Goal: Task Accomplishment & Management: Manage account settings

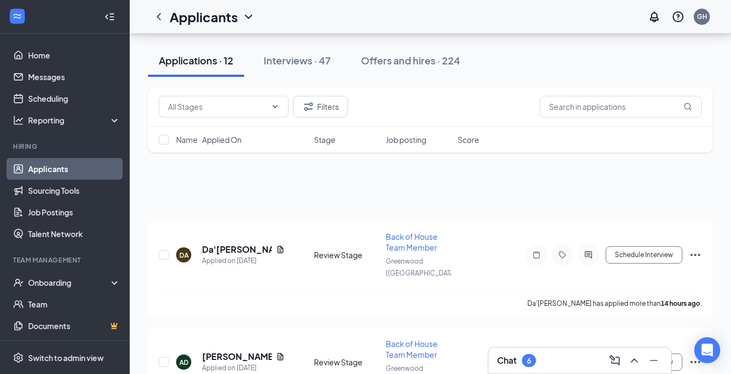
scroll to position [120, 0]
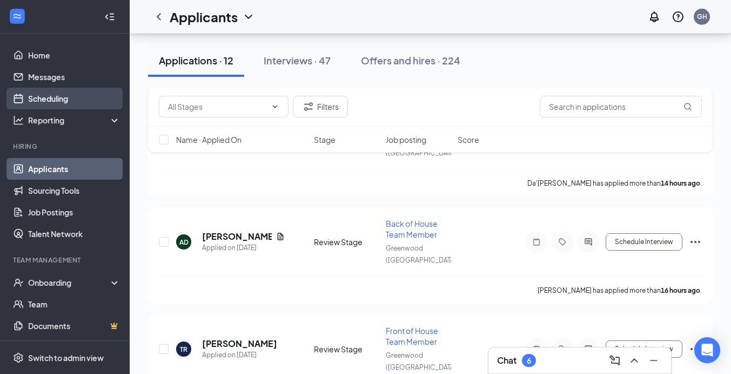
click at [57, 91] on link "Scheduling" at bounding box center [74, 99] width 92 height 22
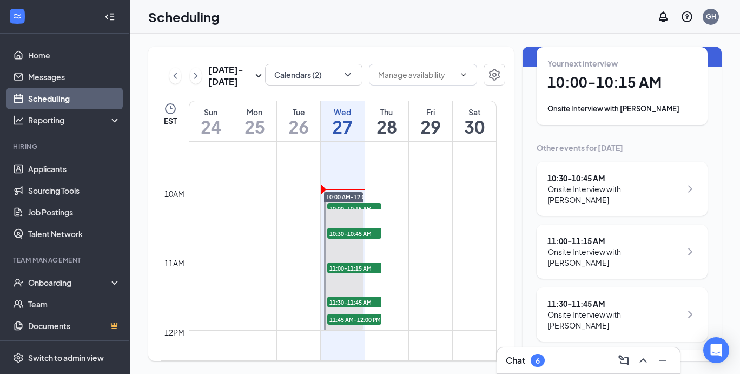
scroll to position [54, 0]
click at [553, 351] on div "Chat 6" at bounding box center [587, 359] width 165 height 17
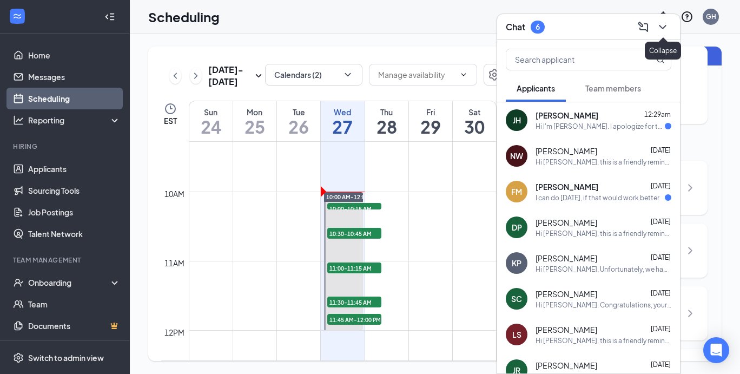
click at [664, 26] on icon "ChevronDown" at bounding box center [661, 27] width 7 height 4
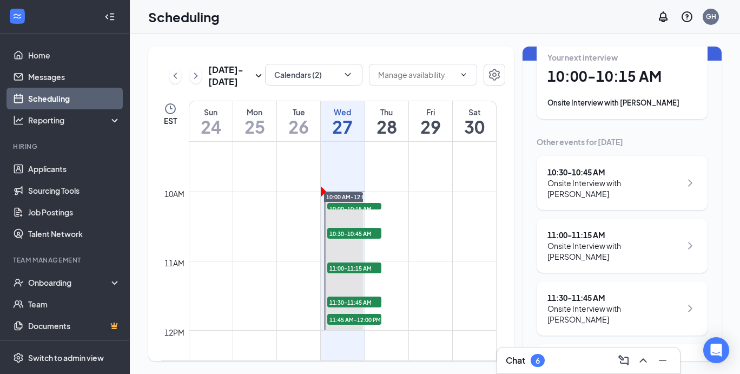
scroll to position [58, 0]
click at [58, 175] on link "Applicants" at bounding box center [74, 169] width 92 height 22
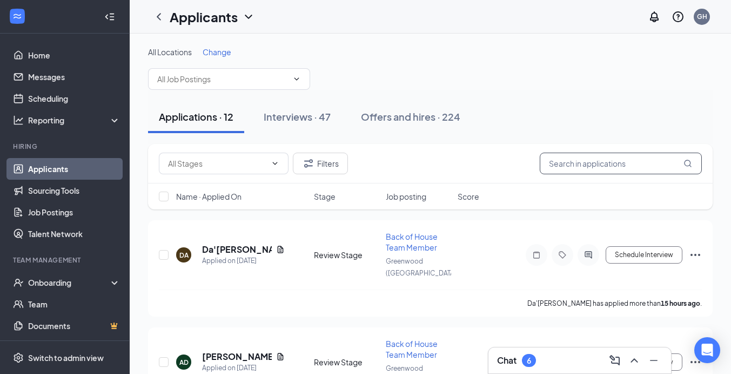
click at [630, 167] on input "text" at bounding box center [621, 163] width 162 height 22
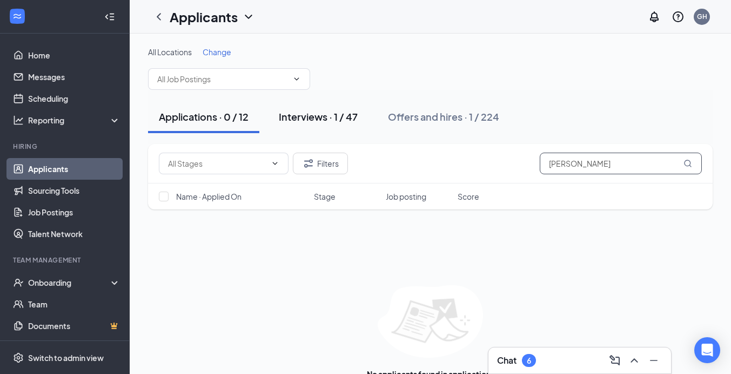
type input "[PERSON_NAME]"
click at [320, 116] on div "Interviews · 1 / 47" at bounding box center [318, 117] width 79 height 14
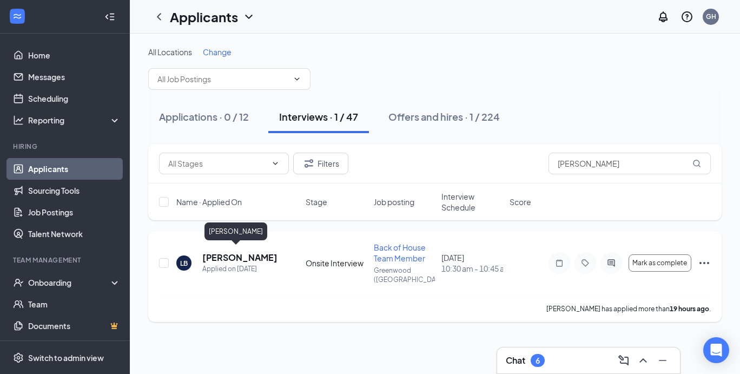
click at [229, 251] on h5 "[PERSON_NAME]" at bounding box center [239, 257] width 74 height 12
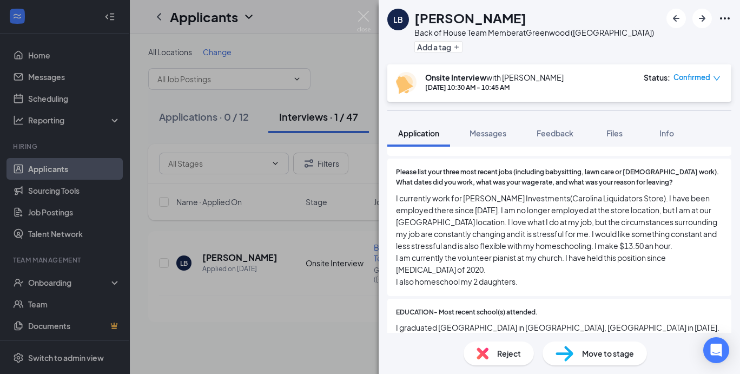
scroll to position [611, 0]
click at [560, 136] on span "Feedback" at bounding box center [554, 133] width 37 height 10
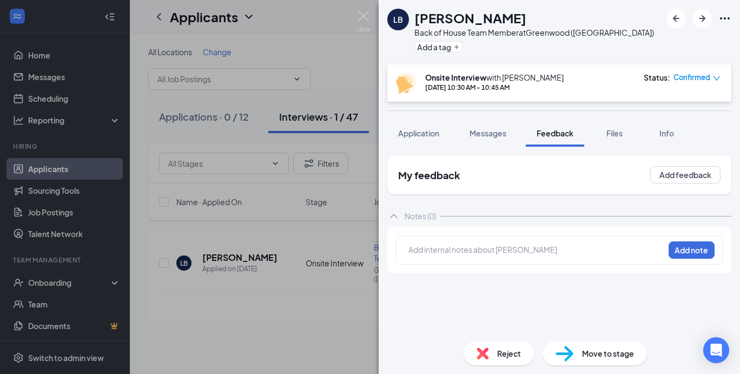
click at [517, 258] on div at bounding box center [536, 250] width 256 height 15
click at [518, 249] on div at bounding box center [536, 249] width 255 height 11
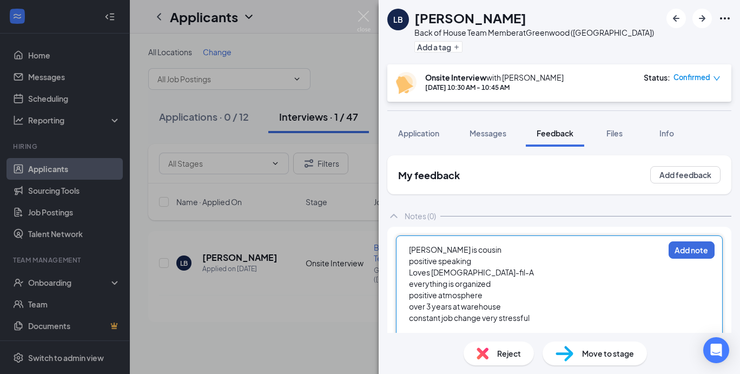
scroll to position [17, 0]
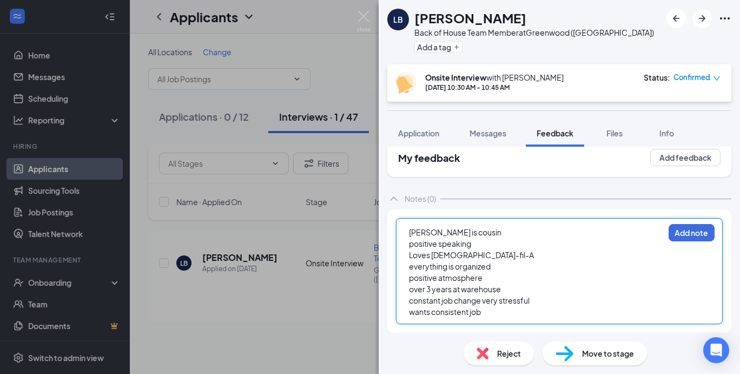
click at [537, 300] on div "constant job change very stressful" at bounding box center [536, 300] width 255 height 11
click at [500, 312] on div "wants consistent job" at bounding box center [536, 311] width 255 height 11
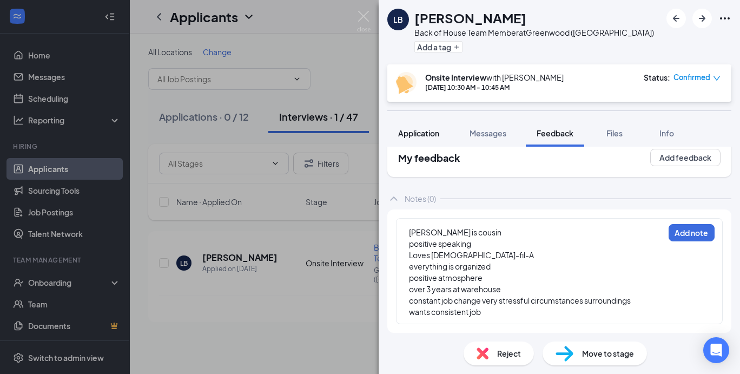
click at [422, 127] on button "Application" at bounding box center [418, 132] width 63 height 27
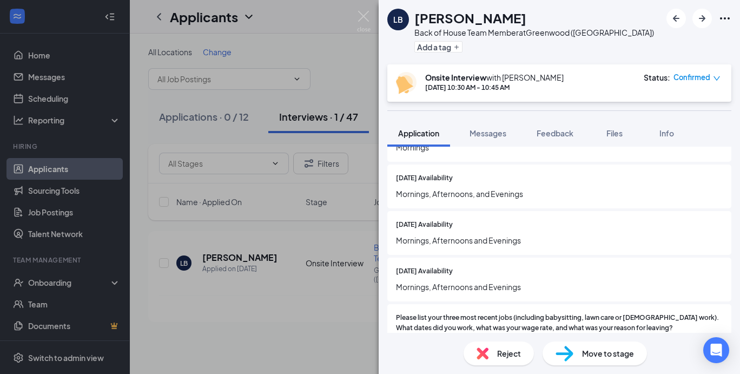
scroll to position [468, 0]
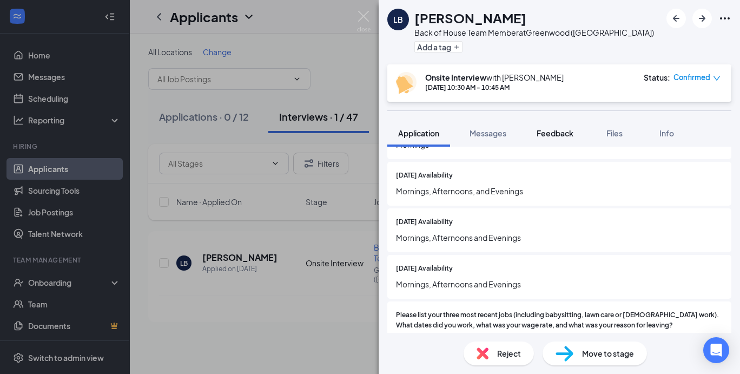
click at [563, 135] on span "Feedback" at bounding box center [554, 133] width 37 height 10
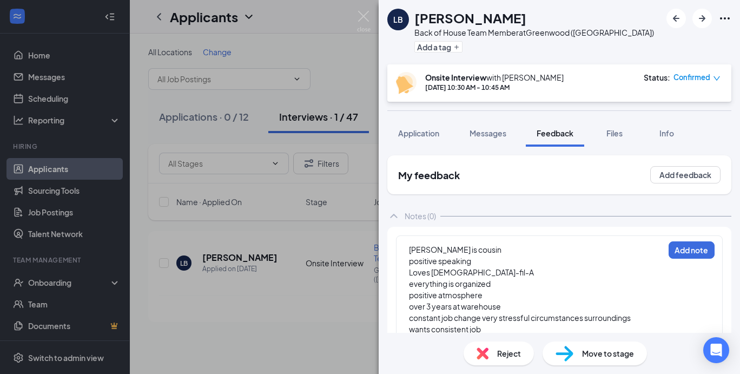
scroll to position [17, 0]
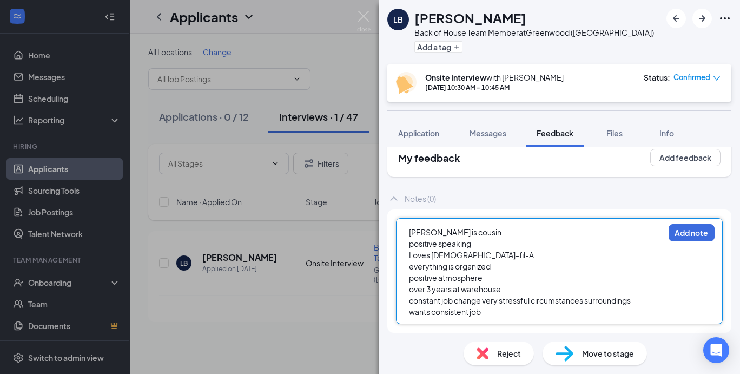
click at [490, 312] on div "wants consistent job" at bounding box center [536, 311] width 255 height 11
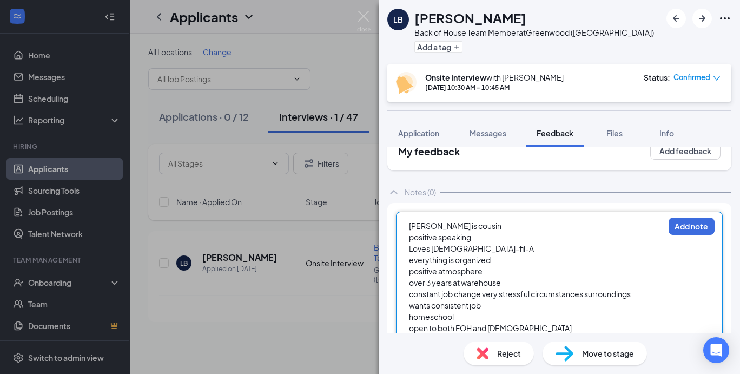
scroll to position [51, 0]
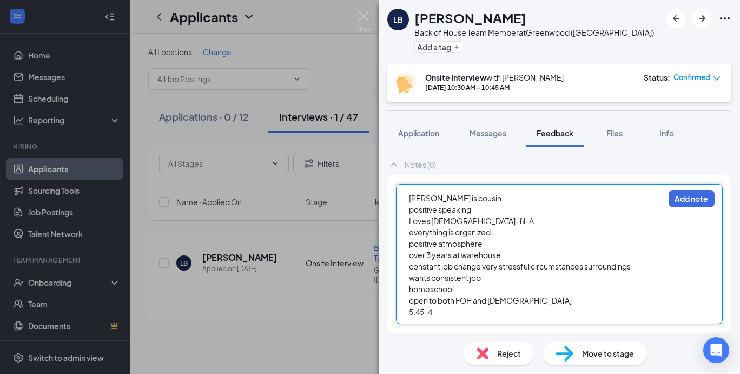
click at [2, 113] on div "LB [PERSON_NAME] Back of House Team Member at [GEOGRAPHIC_DATA] ([GEOGRAPHIC_DA…" at bounding box center [370, 187] width 740 height 374
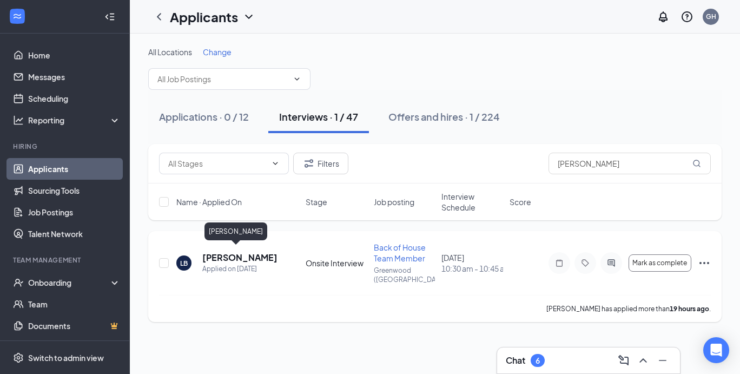
click at [240, 251] on h5 "[PERSON_NAME]" at bounding box center [239, 257] width 74 height 12
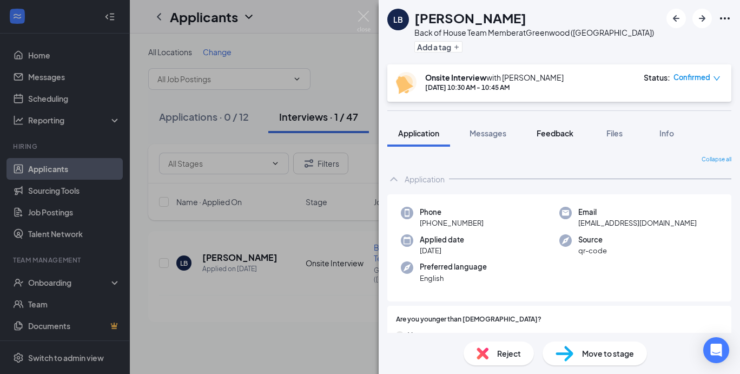
click at [566, 139] on button "Feedback" at bounding box center [554, 132] width 58 height 27
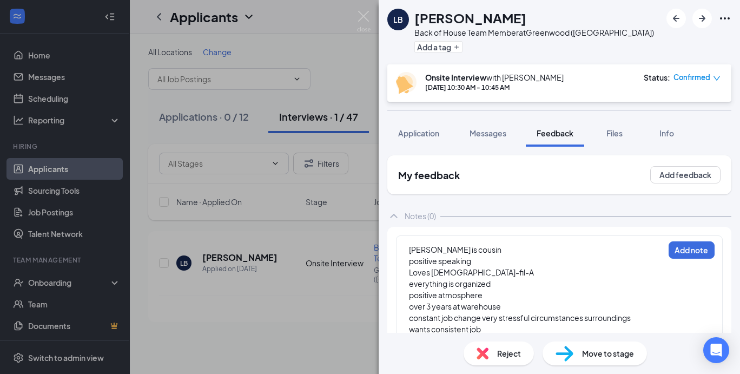
scroll to position [51, 0]
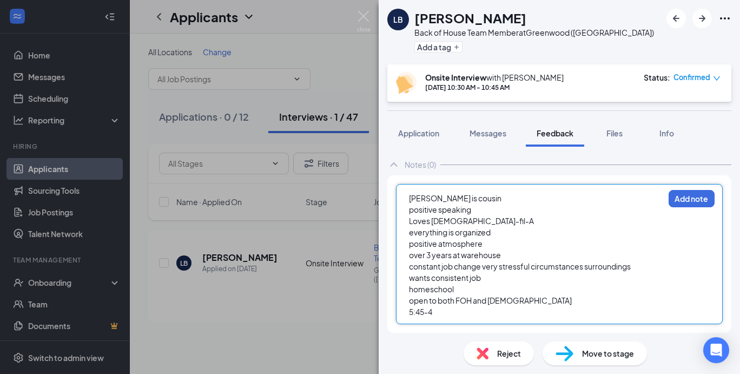
click at [457, 315] on div "5:45-4" at bounding box center [536, 311] width 255 height 11
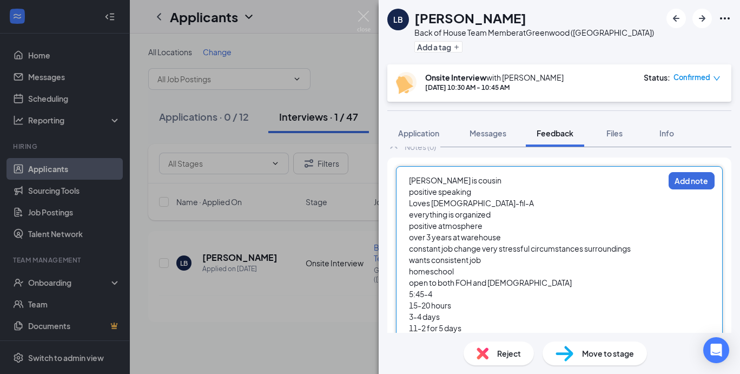
scroll to position [97, 0]
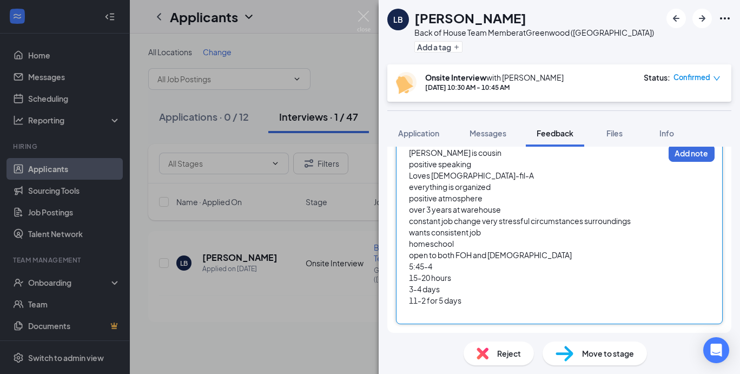
click at [444, 298] on span "11-2 for 5 days" at bounding box center [435, 300] width 52 height 10
click at [443, 287] on div "3-4 days" at bounding box center [536, 288] width 255 height 11
click at [456, 301] on span "11-2 for days" at bounding box center [432, 300] width 47 height 10
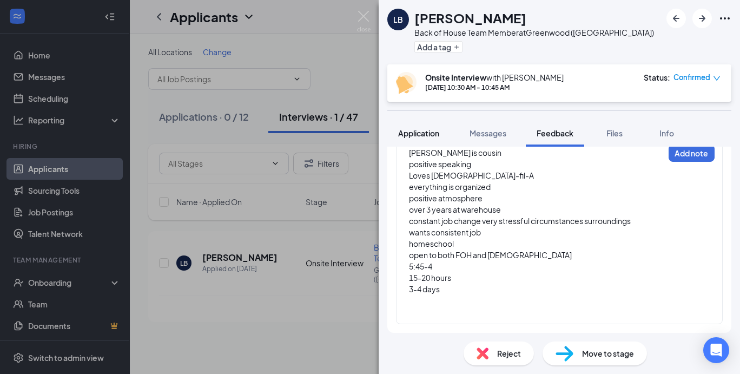
click at [431, 139] on button "Application" at bounding box center [418, 132] width 63 height 27
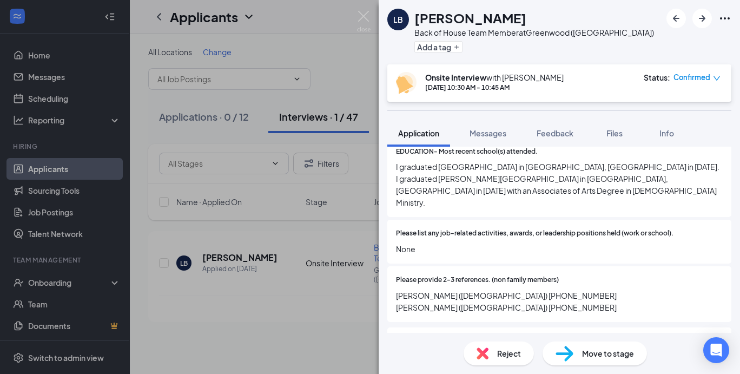
scroll to position [771, 0]
click at [556, 136] on span "Feedback" at bounding box center [554, 133] width 37 height 10
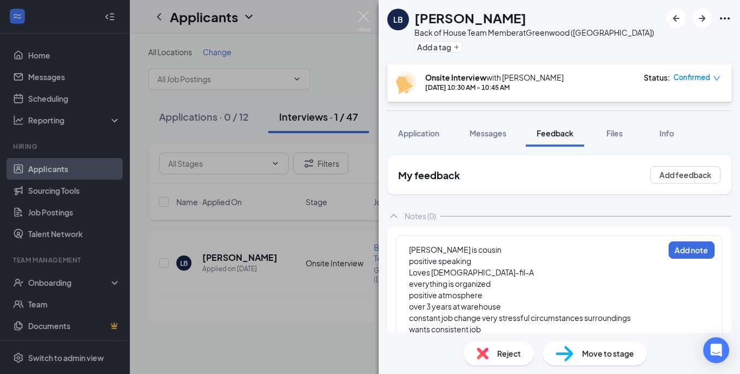
scroll to position [97, 0]
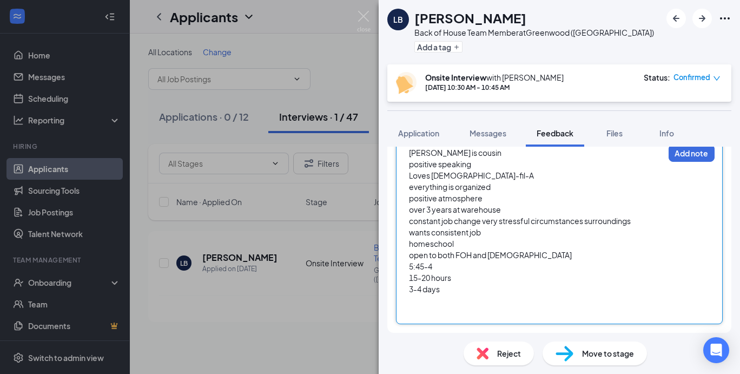
click at [422, 301] on div at bounding box center [536, 300] width 255 height 11
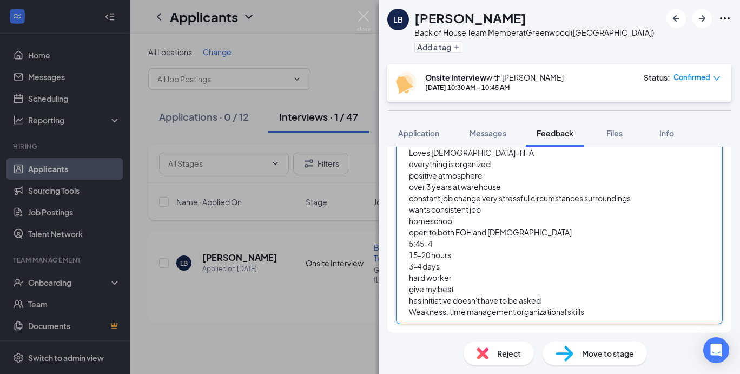
scroll to position [131, 0]
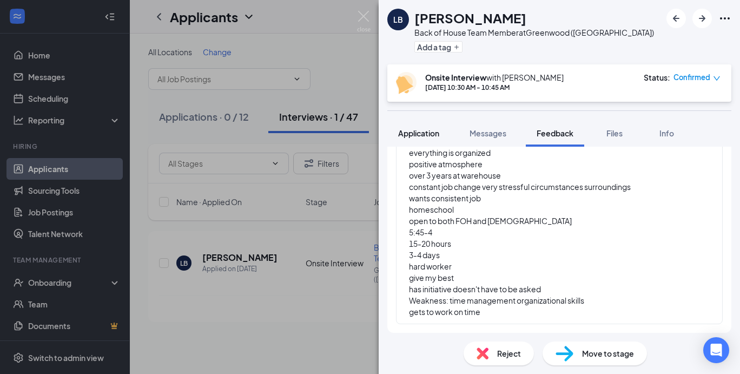
click at [428, 132] on span "Application" at bounding box center [418, 133] width 41 height 10
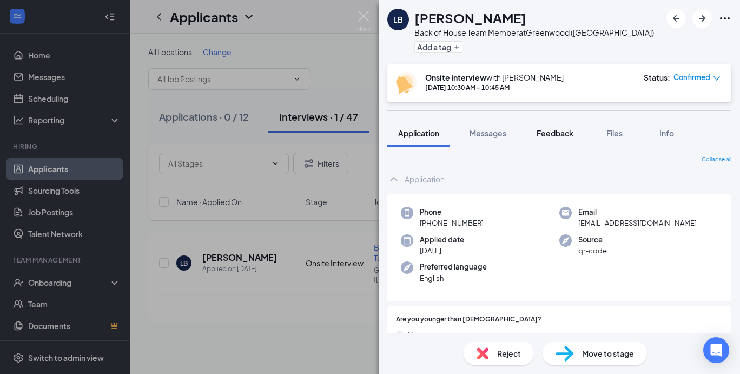
click at [558, 133] on span "Feedback" at bounding box center [554, 133] width 37 height 10
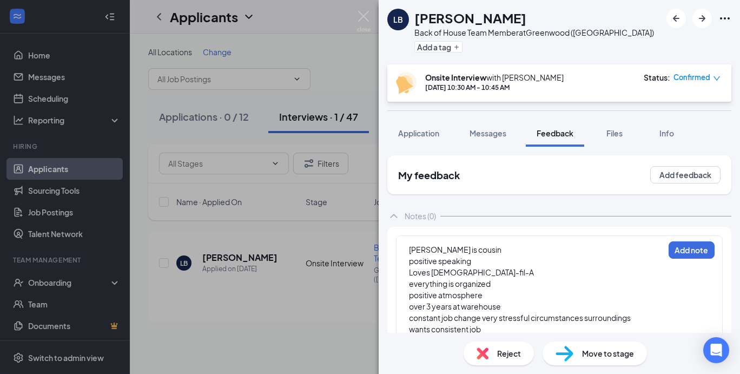
scroll to position [131, 0]
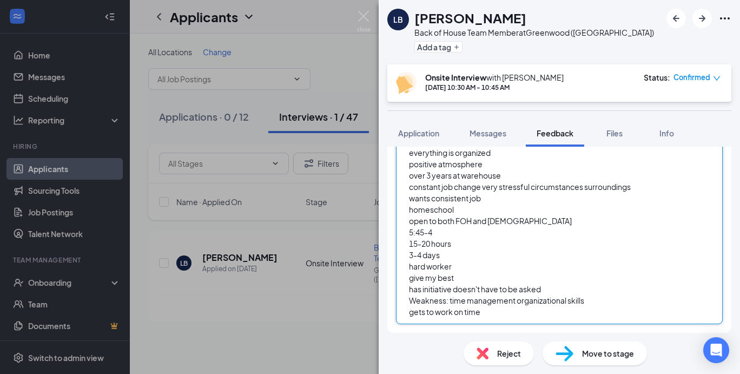
click at [504, 303] on span "Weakness: time management organizational skills" at bounding box center [496, 300] width 175 height 10
click at [495, 312] on div "gets to work on time" at bounding box center [536, 311] width 255 height 11
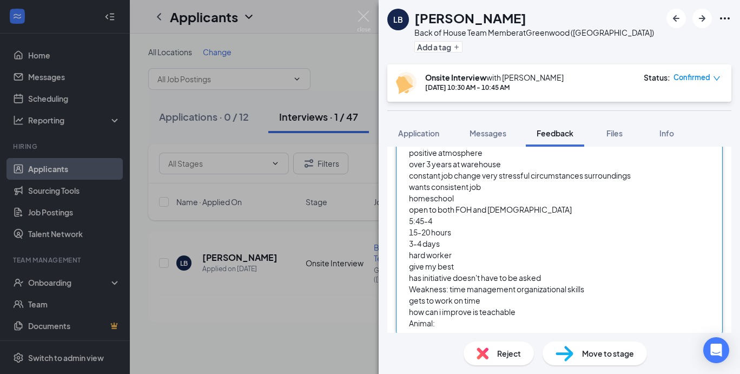
click at [524, 314] on div "how can i improve is teachable" at bounding box center [536, 311] width 255 height 11
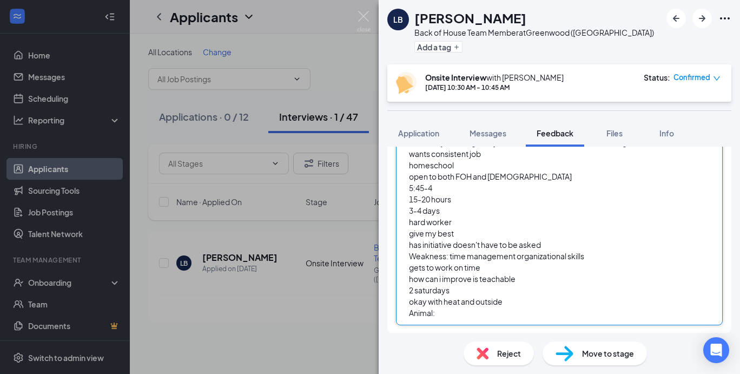
scroll to position [176, 0]
click at [444, 310] on div "Animal:" at bounding box center [536, 311] width 255 height 11
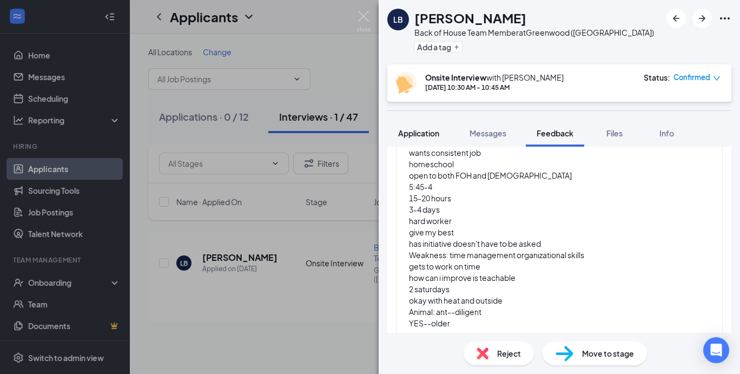
click at [427, 134] on span "Application" at bounding box center [418, 133] width 41 height 10
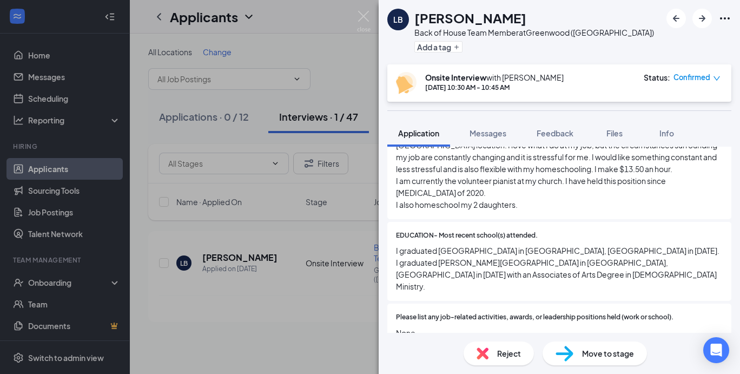
scroll to position [834, 0]
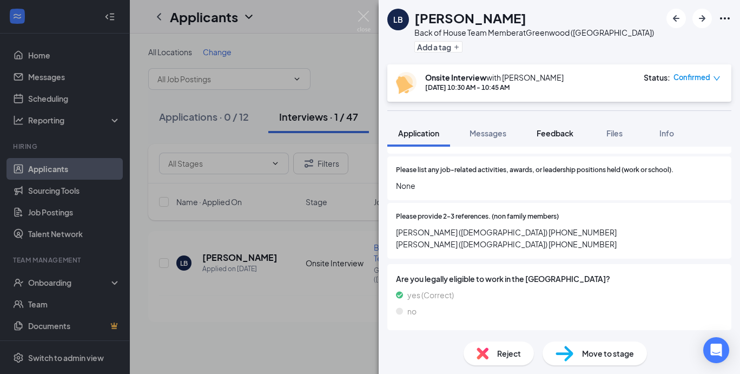
click at [550, 137] on span "Feedback" at bounding box center [554, 133] width 37 height 10
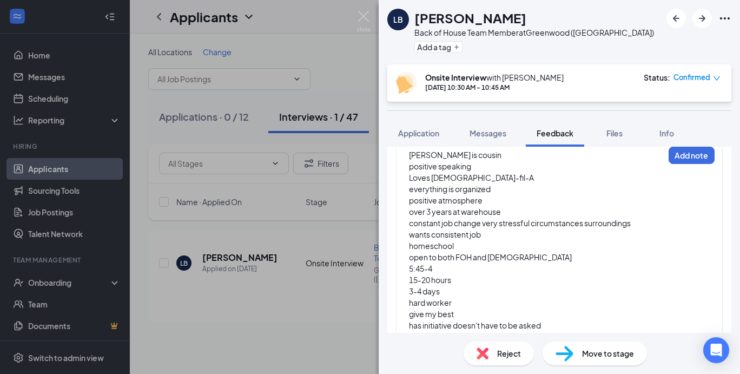
scroll to position [99, 0]
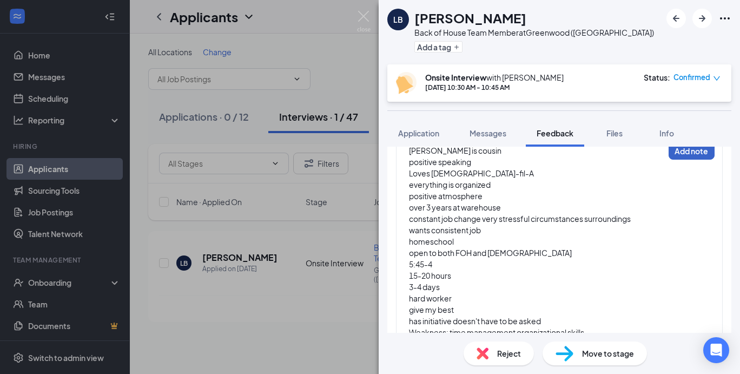
click at [691, 155] on button "Add note" at bounding box center [691, 150] width 46 height 17
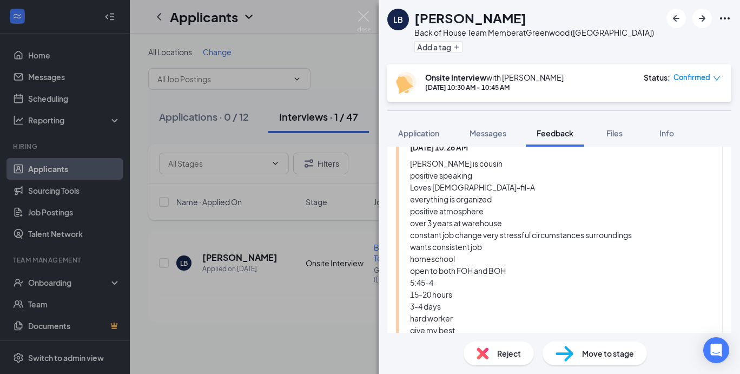
scroll to position [288, 0]
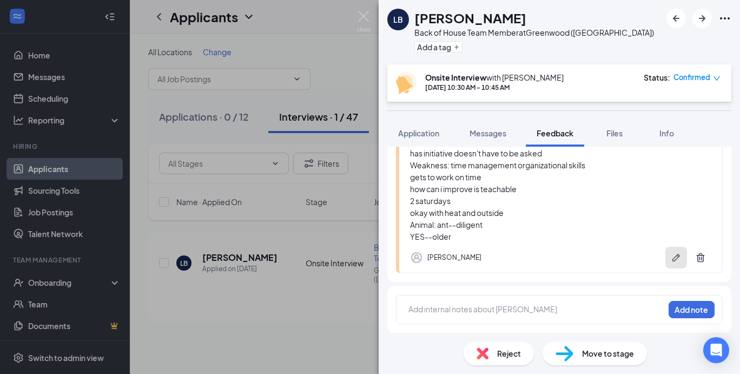
click at [670, 259] on icon "Pen" at bounding box center [675, 257] width 11 height 11
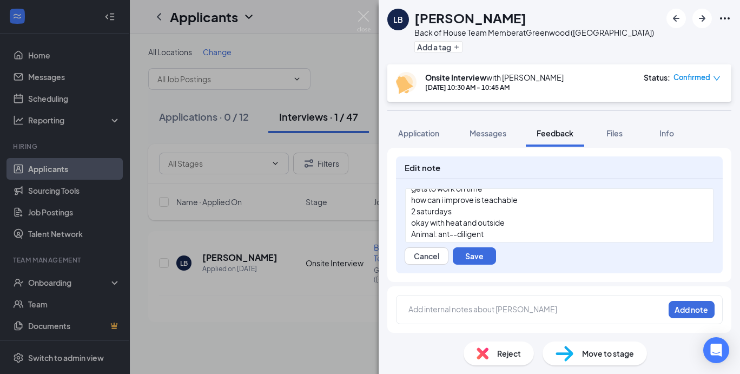
scroll to position [218, 0]
click at [512, 211] on div "okay with heat and outside" at bounding box center [559, 208] width 296 height 11
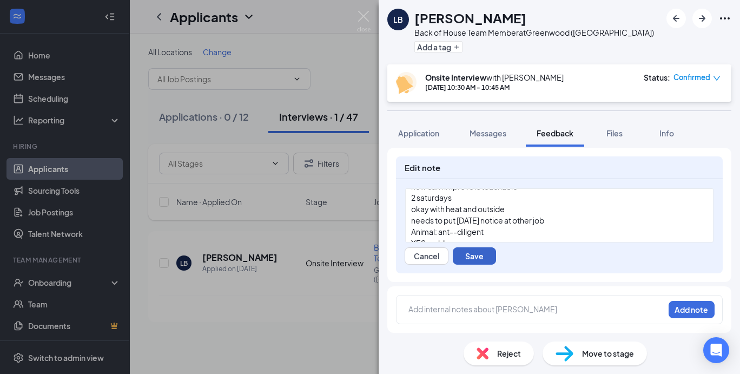
click at [490, 262] on button "Save" at bounding box center [473, 255] width 43 height 17
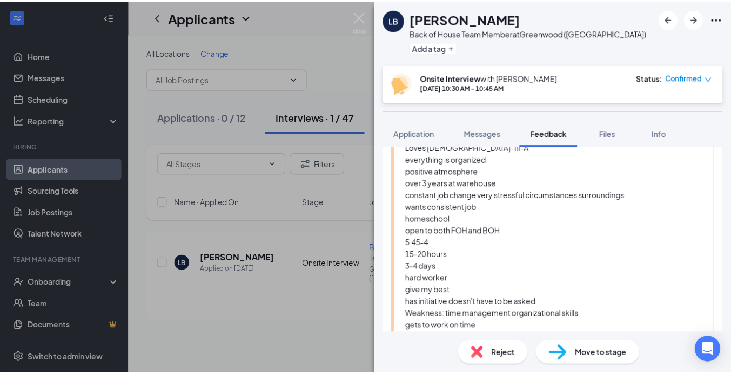
scroll to position [125, 0]
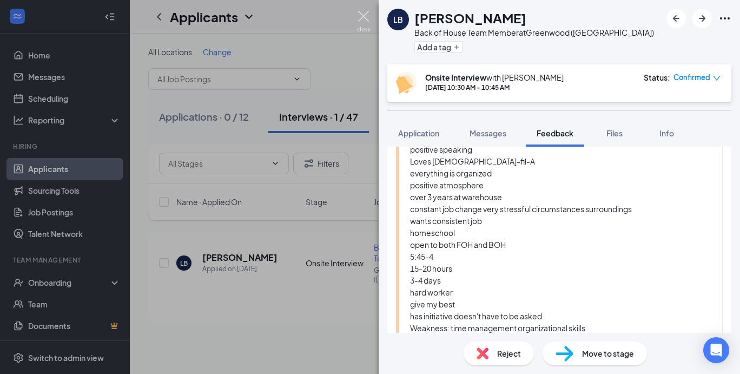
click at [365, 17] on img at bounding box center [364, 21] width 14 height 21
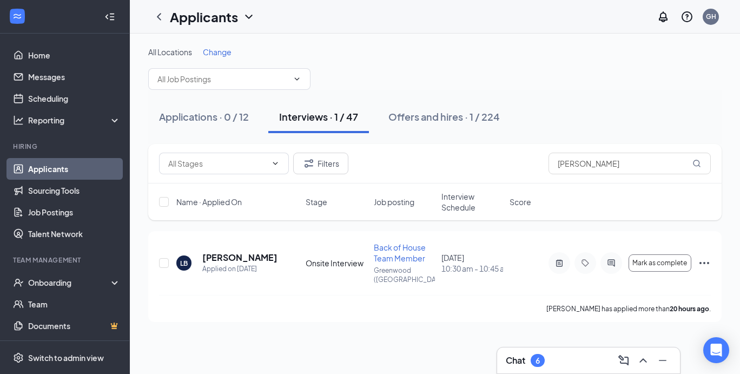
click at [538, 358] on div "6" at bounding box center [537, 360] width 4 height 9
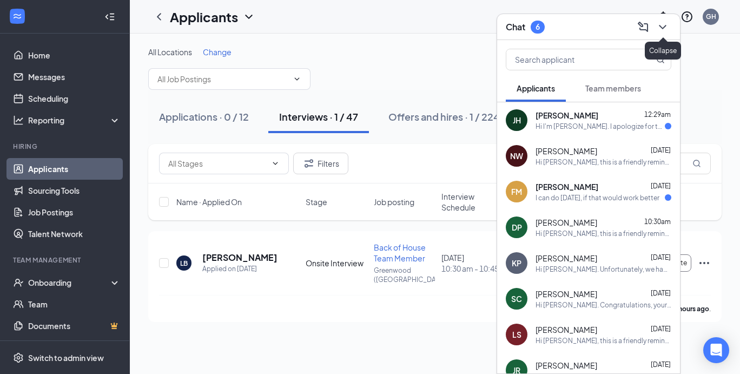
click at [657, 27] on icon "ChevronDown" at bounding box center [662, 27] width 13 height 13
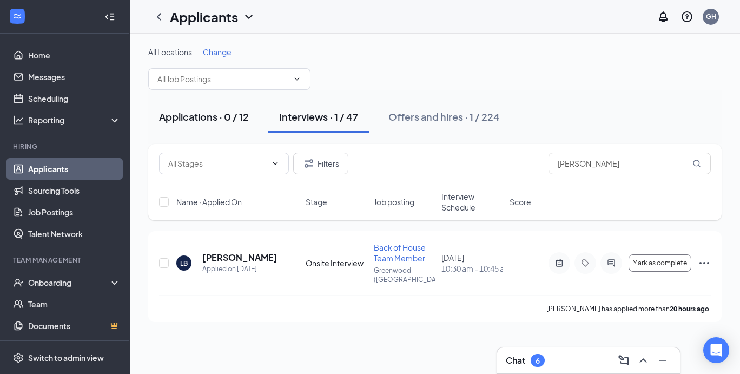
click at [196, 116] on div "Applications · 0 / 12" at bounding box center [204, 117] width 90 height 14
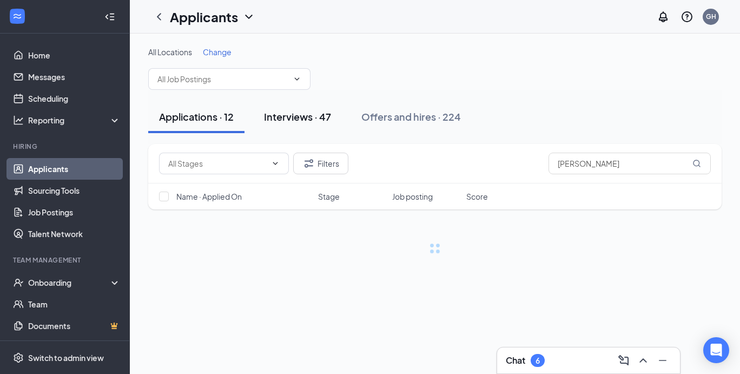
click at [314, 121] on div "Interviews · 47" at bounding box center [297, 117] width 67 height 14
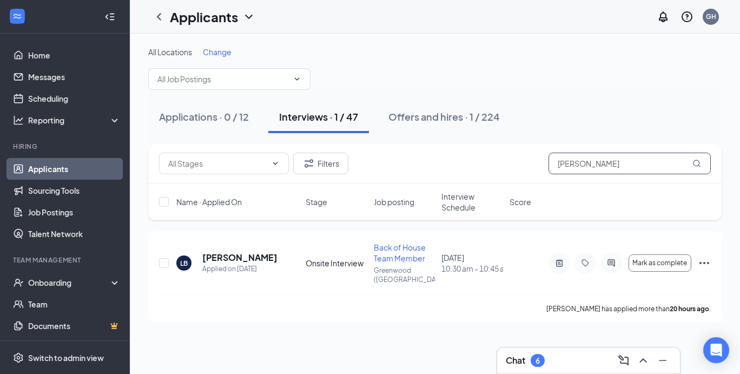
click at [580, 162] on input "[PERSON_NAME]" at bounding box center [629, 163] width 162 height 22
type input "l"
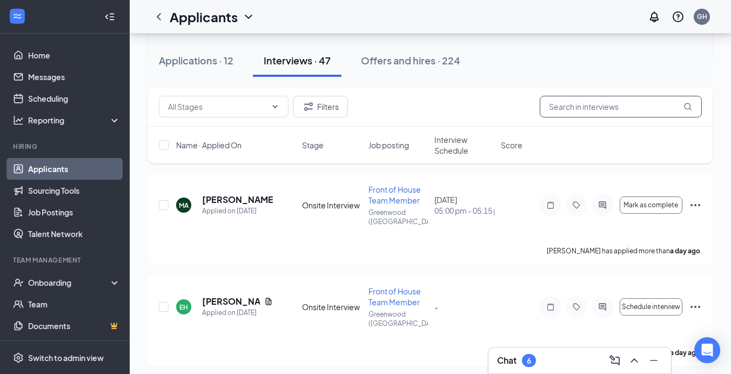
scroll to position [520, 0]
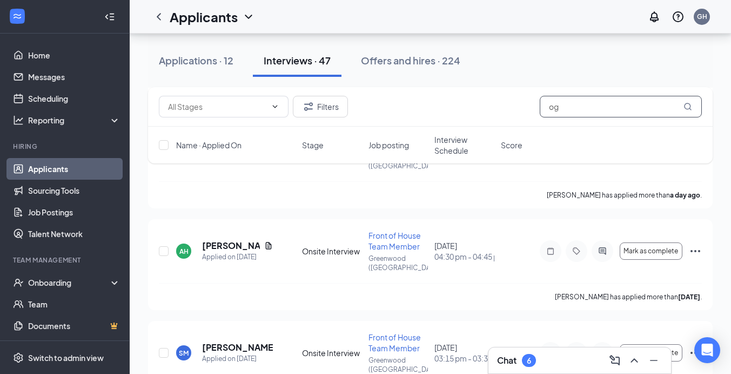
type input "o"
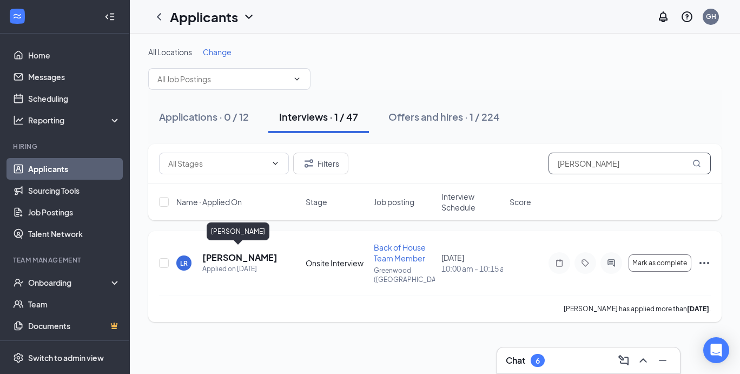
type input "[PERSON_NAME]"
click at [255, 254] on h5 "[PERSON_NAME]" at bounding box center [239, 257] width 74 height 12
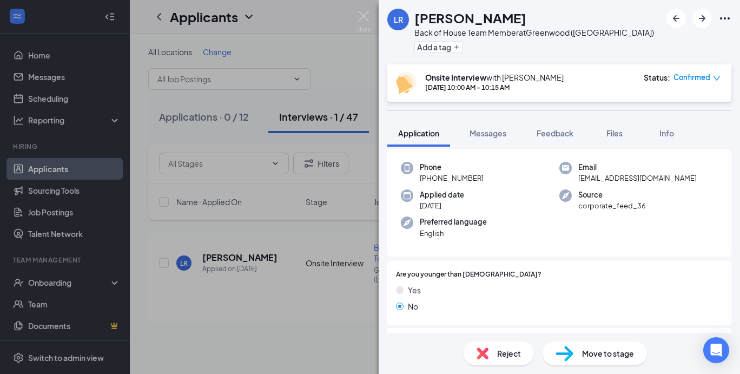
scroll to position [76, 0]
click at [550, 131] on span "Feedback" at bounding box center [554, 133] width 37 height 10
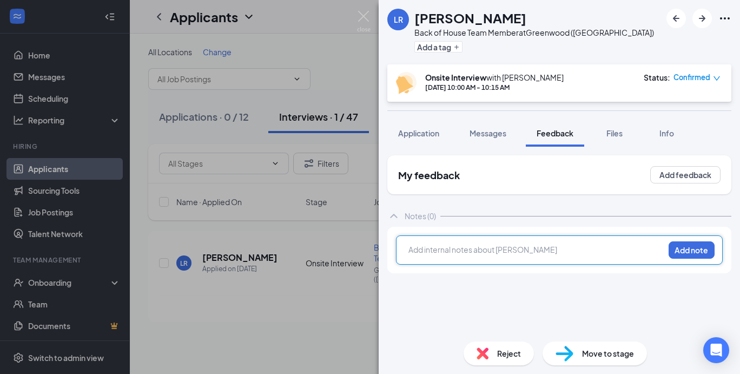
click at [532, 248] on div at bounding box center [536, 249] width 255 height 11
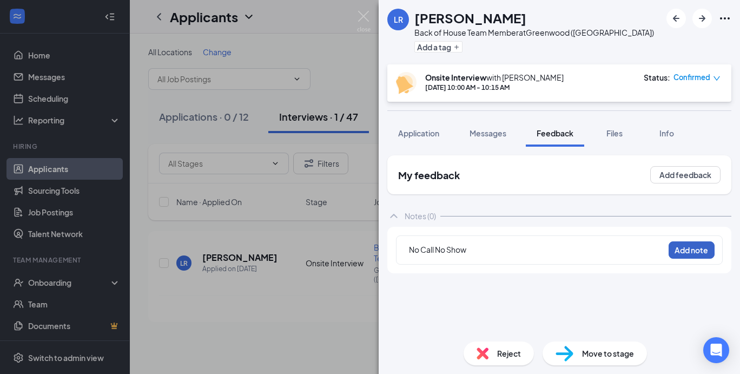
click at [678, 247] on button "Add note" at bounding box center [691, 249] width 46 height 17
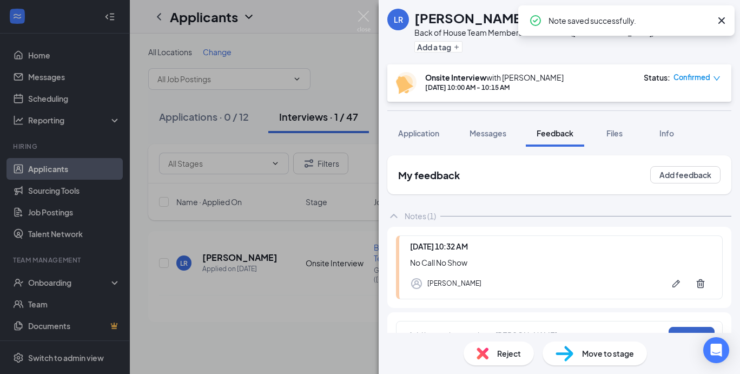
scroll to position [26, 0]
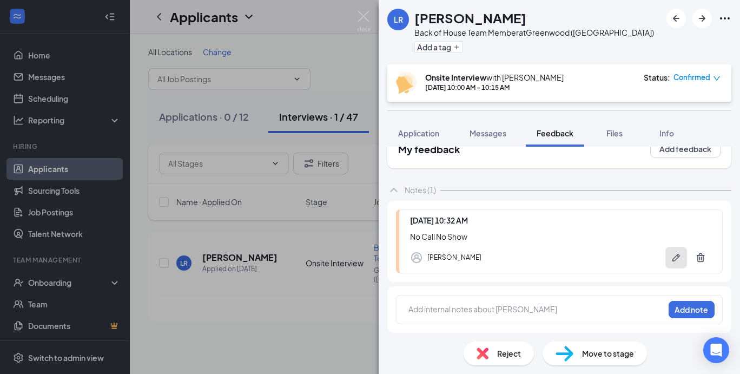
click at [670, 255] on icon "Pen" at bounding box center [675, 257] width 11 height 11
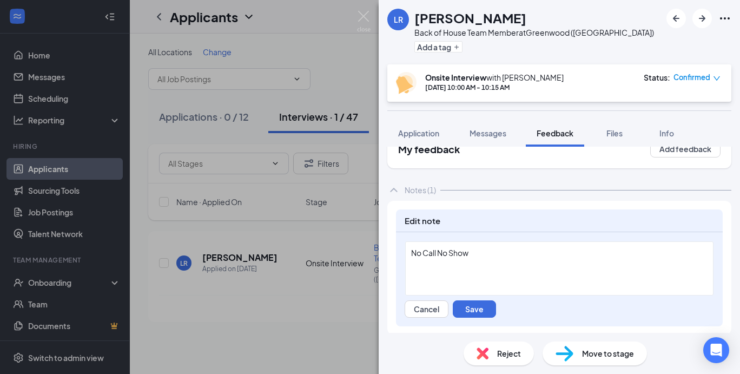
click at [464, 275] on div "No Call No Show" at bounding box center [559, 268] width 308 height 54
click at [454, 274] on div "No Call No Show Has set up multiple interviews and never can make it" at bounding box center [559, 268] width 308 height 54
click at [423, 285] on div "No Call No Show Has set up multiple interviews and never can make it" at bounding box center [559, 268] width 308 height 54
click at [472, 307] on button "Save" at bounding box center [473, 308] width 43 height 17
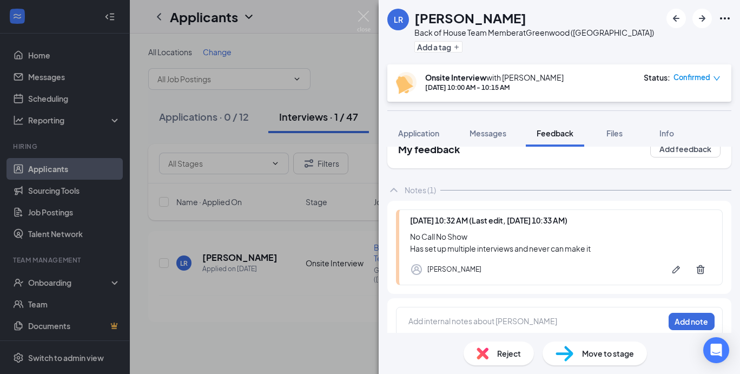
click at [519, 354] on span "Reject" at bounding box center [509, 353] width 24 height 12
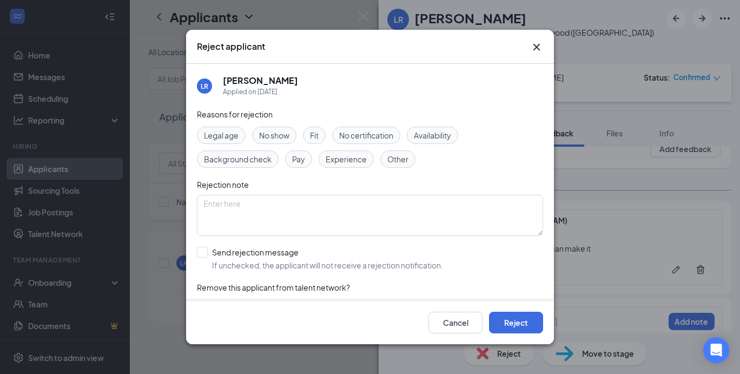
click at [288, 134] on span "No show" at bounding box center [274, 135] width 30 height 12
click at [199, 249] on input "Send rejection message If unchecked, the applicant will not receive a rejection…" at bounding box center [320, 259] width 246 height 24
checkbox input "true"
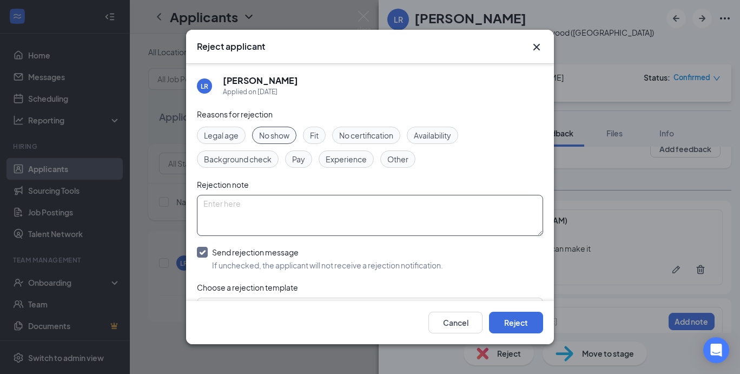
scroll to position [85, 0]
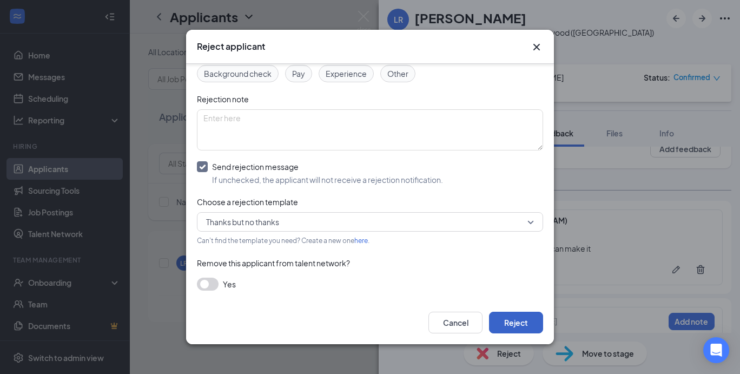
click at [510, 323] on button "Reject" at bounding box center [516, 322] width 54 height 22
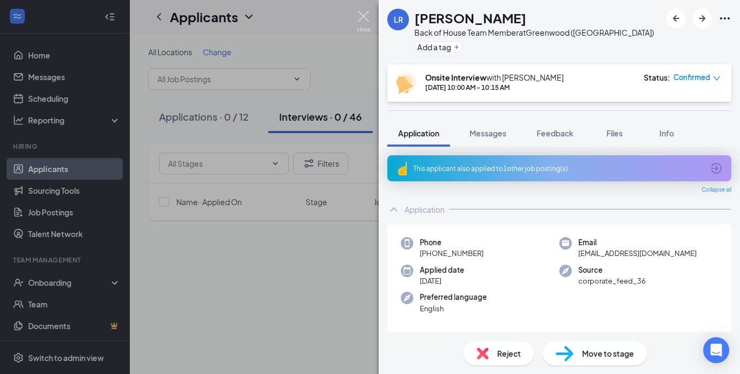
click at [360, 17] on img at bounding box center [364, 21] width 14 height 21
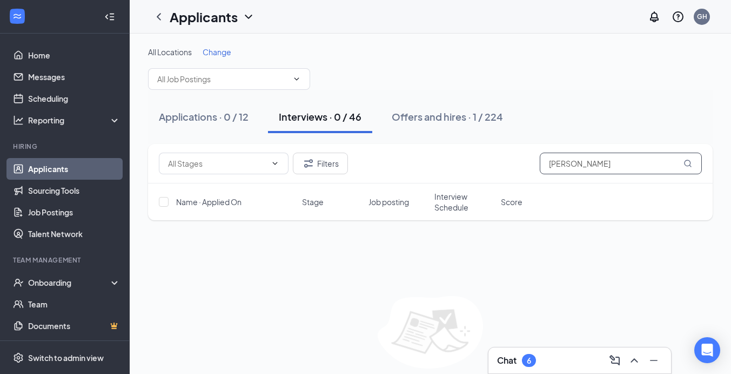
drag, startPoint x: 570, startPoint y: 158, endPoint x: 538, endPoint y: 153, distance: 31.7
click at [538, 153] on div "Filters [PERSON_NAME]" at bounding box center [430, 163] width 543 height 22
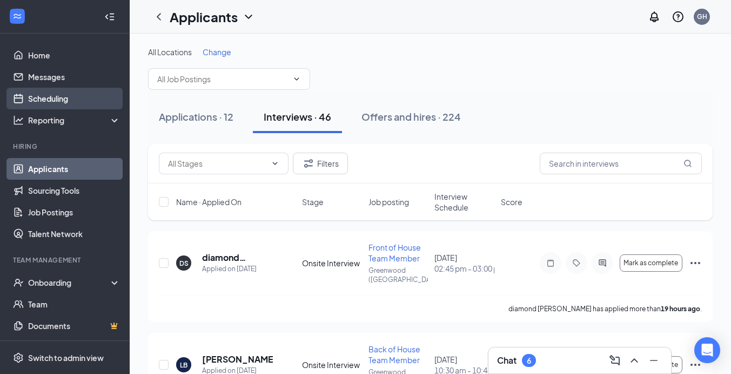
click at [64, 99] on link "Scheduling" at bounding box center [74, 99] width 92 height 22
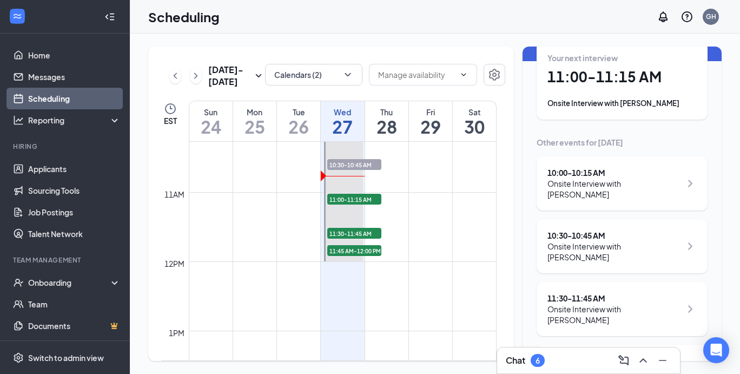
scroll to position [91, 0]
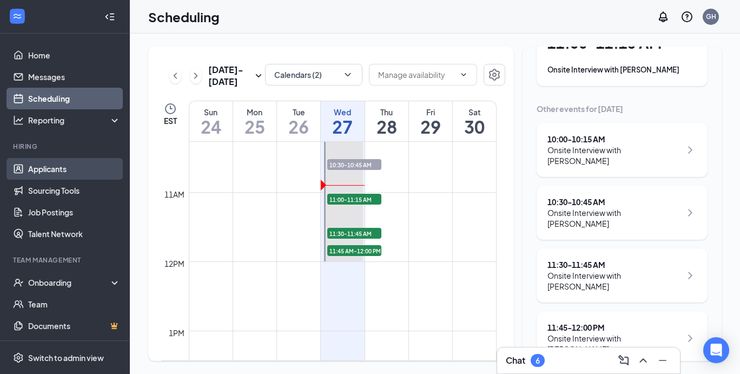
click at [63, 174] on link "Applicants" at bounding box center [74, 169] width 92 height 22
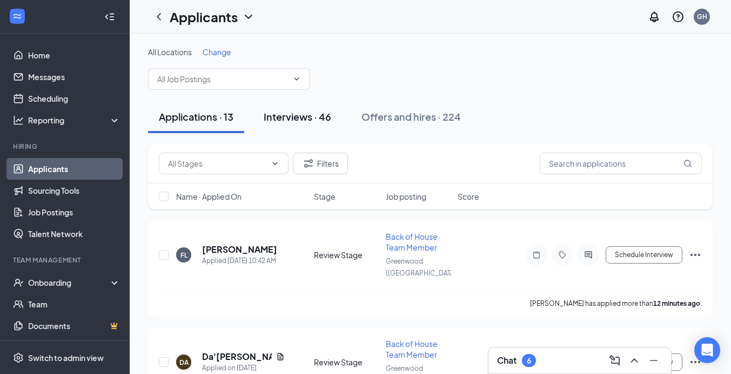
click at [313, 119] on div "Interviews · 46" at bounding box center [298, 117] width 68 height 14
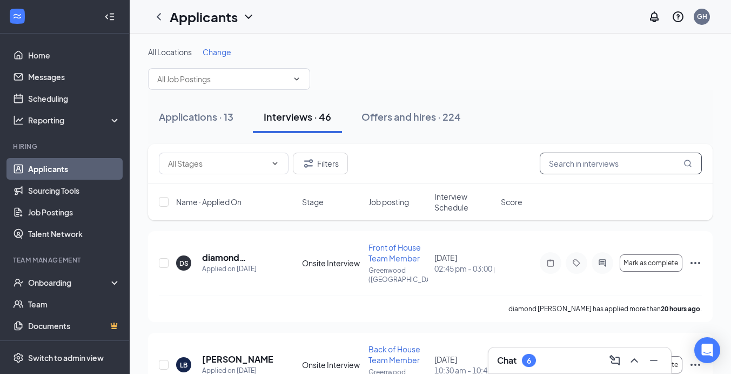
click at [597, 161] on input "text" at bounding box center [621, 163] width 162 height 22
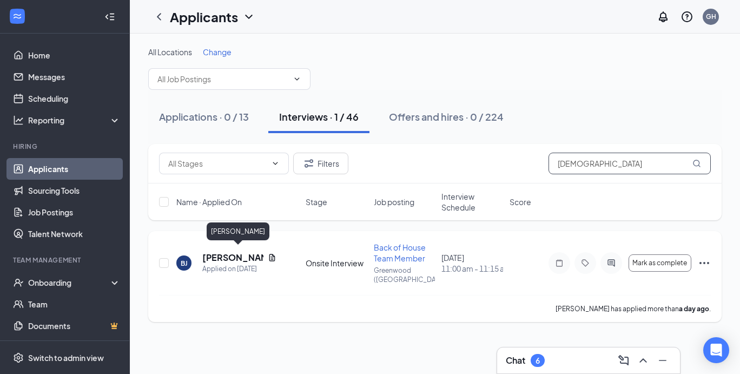
type input "[DEMOGRAPHIC_DATA]"
click at [239, 252] on h5 "[PERSON_NAME]" at bounding box center [232, 257] width 61 height 12
